Goal: Task Accomplishment & Management: Use online tool/utility

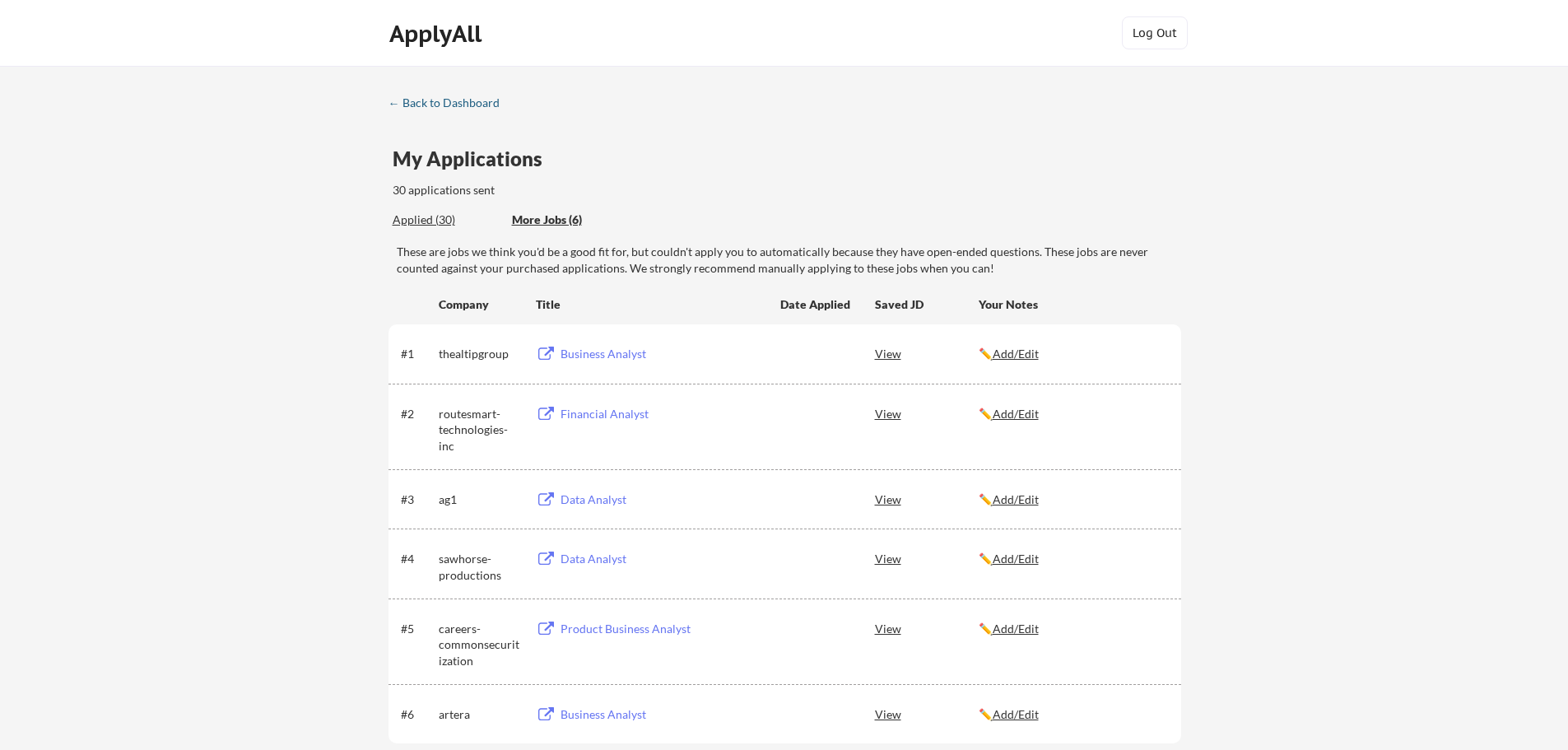
click at [434, 110] on link "← Back to Dashboard" at bounding box center [450, 105] width 123 height 17
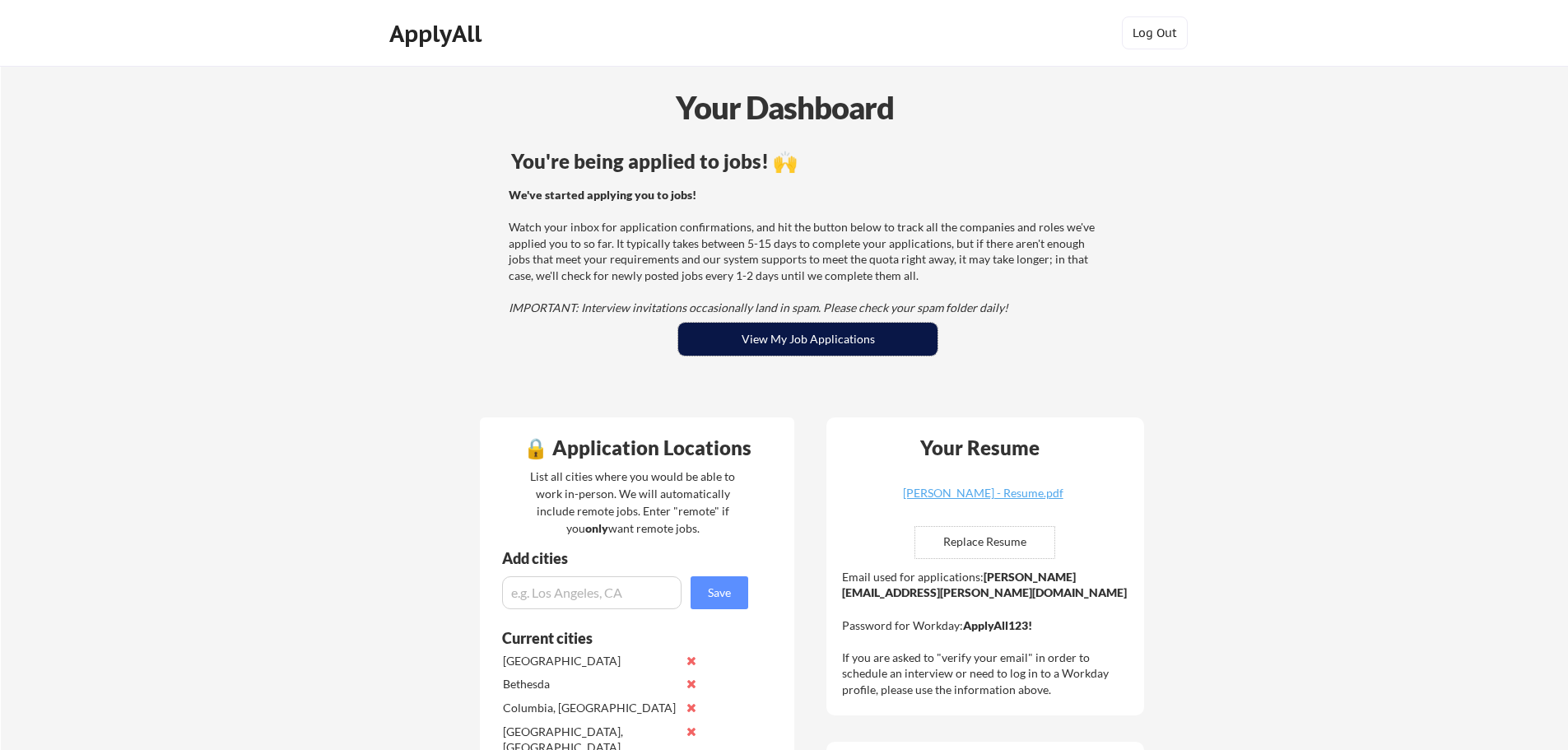
click at [843, 327] on button "View My Job Applications" at bounding box center [808, 339] width 259 height 33
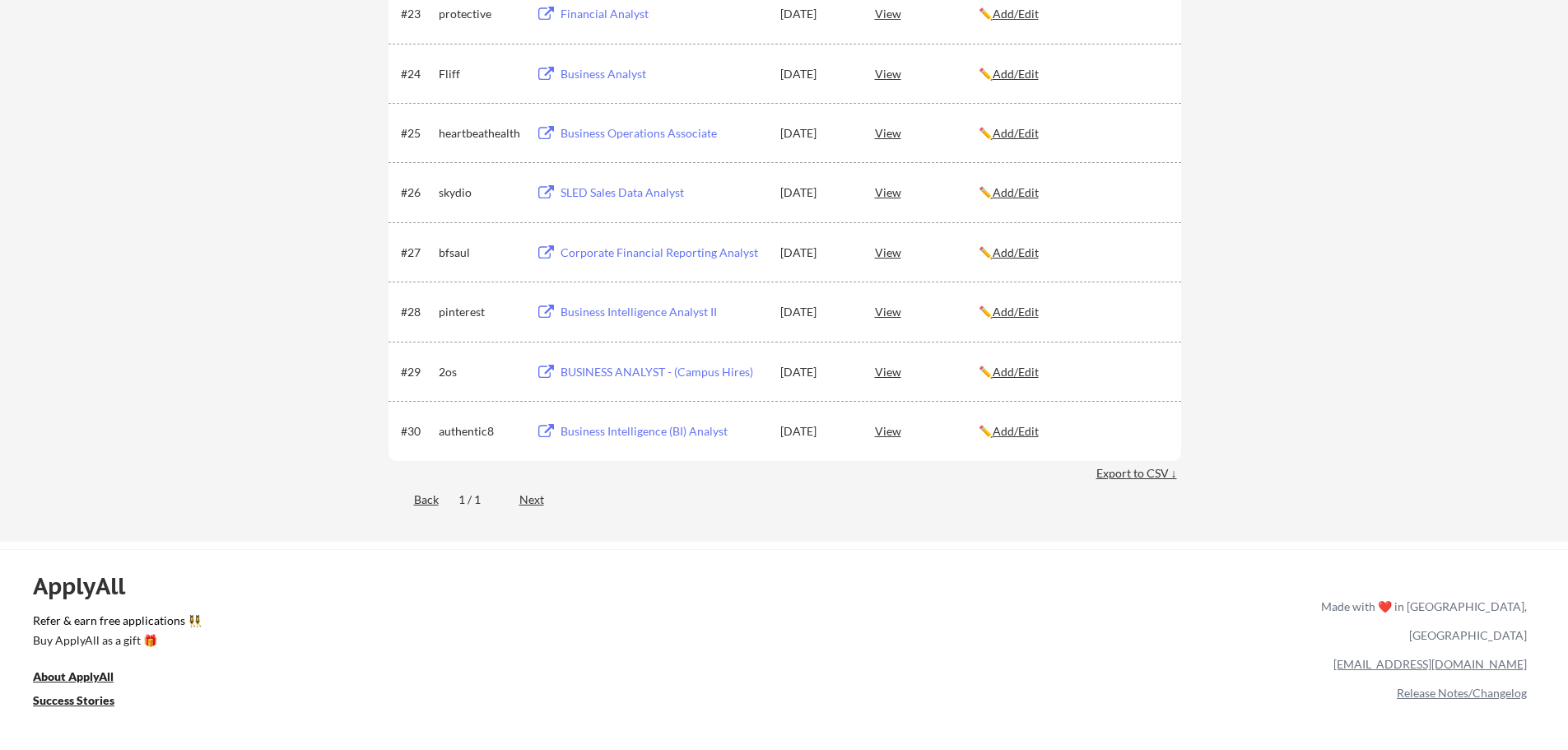
scroll to position [1894, 0]
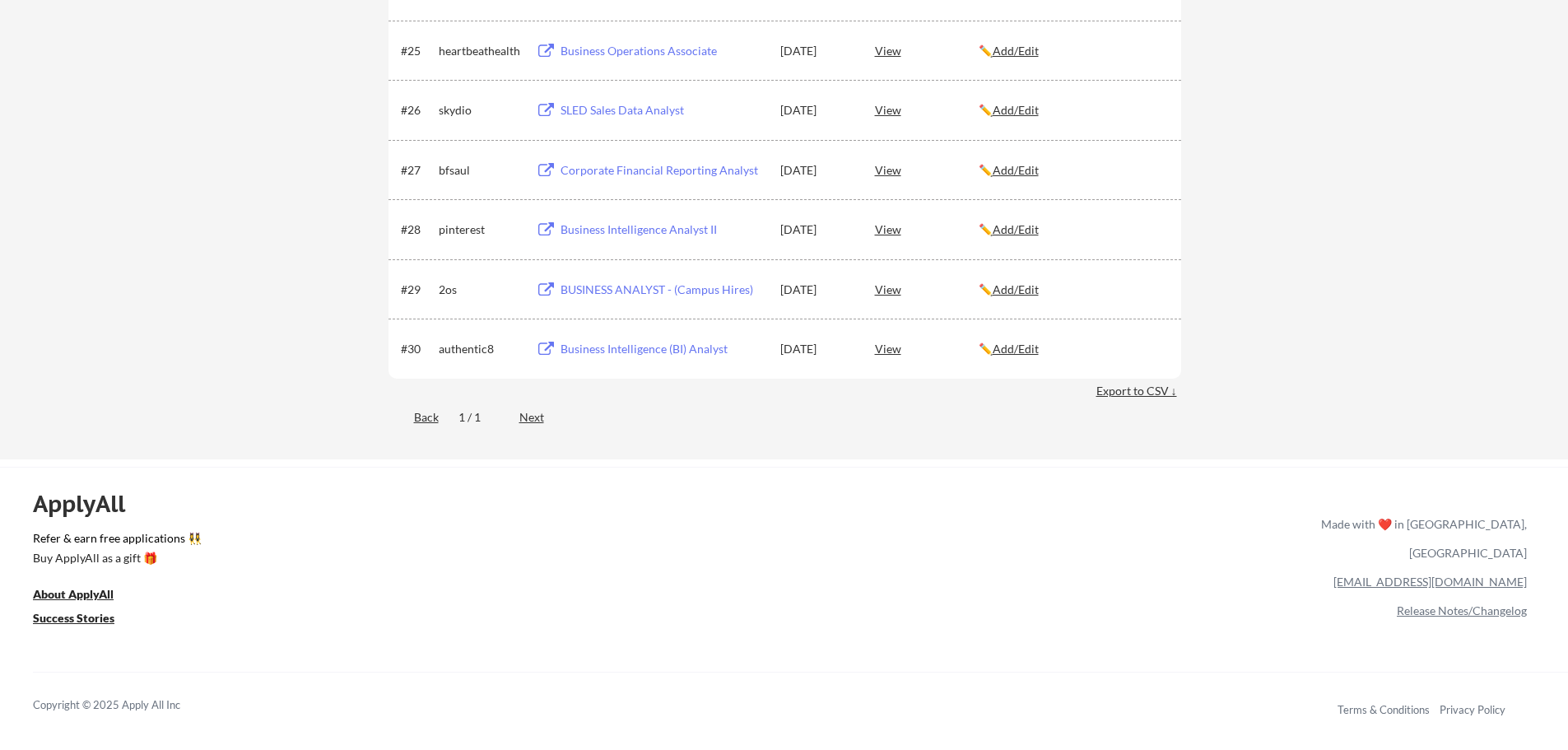
click at [1154, 394] on div "Export to CSV ↓" at bounding box center [1138, 390] width 84 height 17
